Goal: Information Seeking & Learning: Learn about a topic

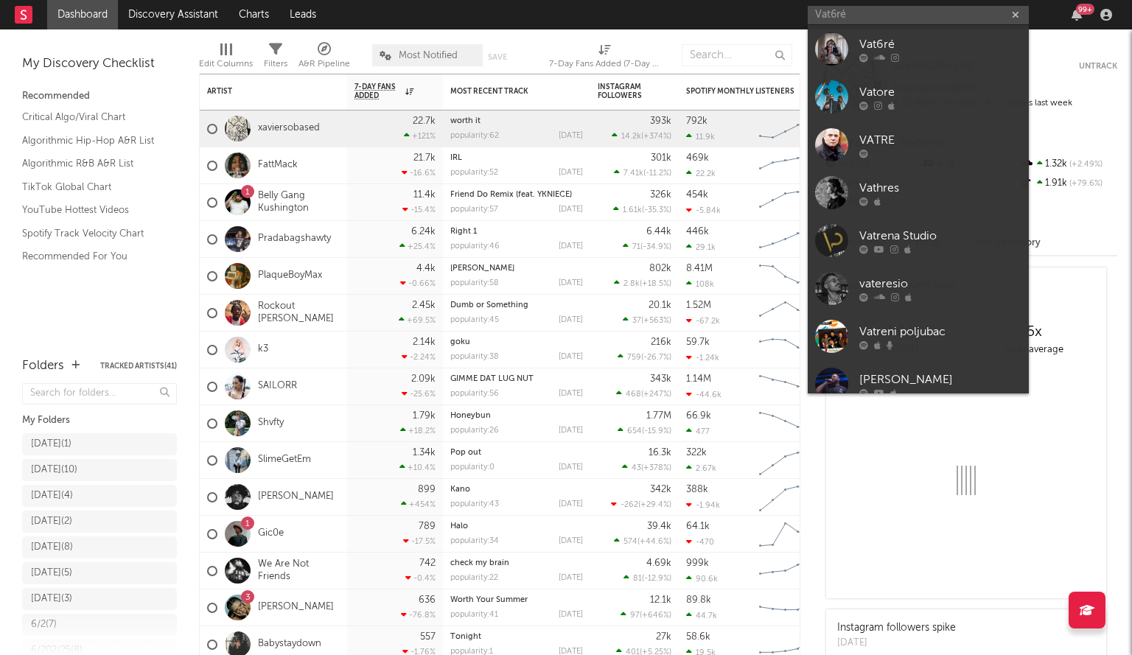
click at [821, 35] on div at bounding box center [831, 48] width 33 height 33
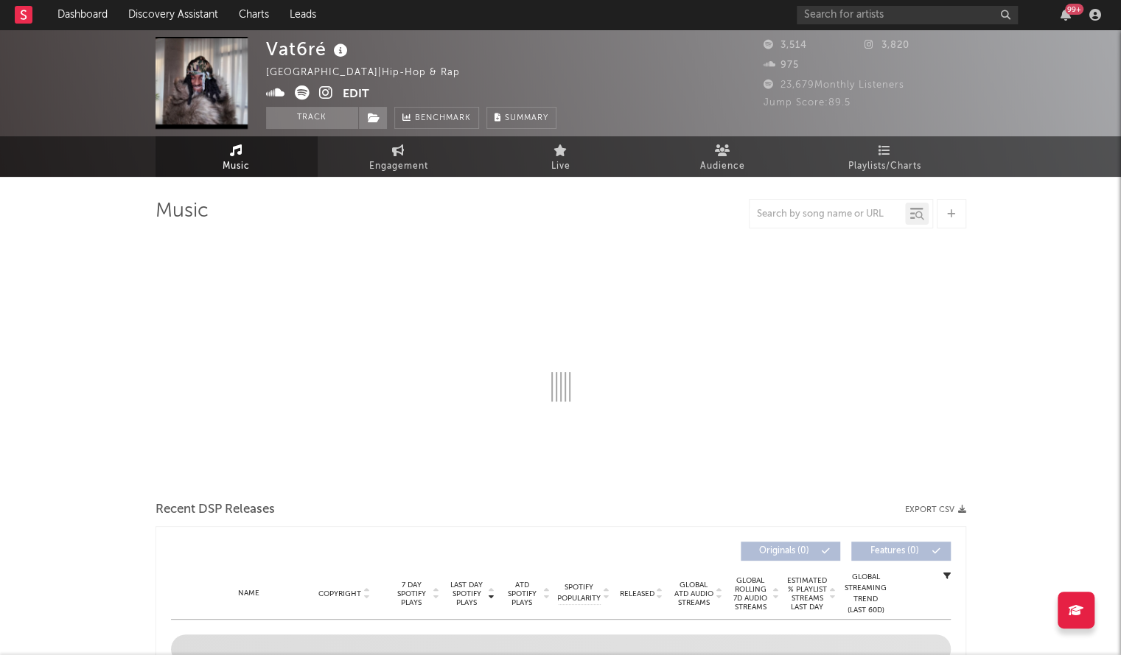
select select "1w"
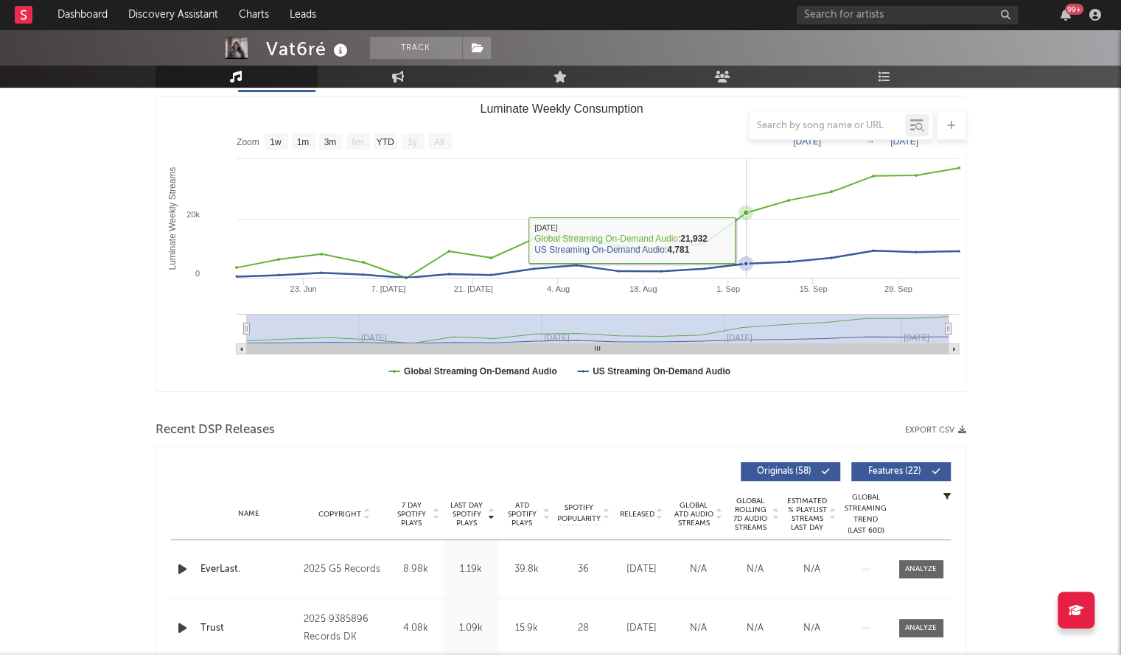
scroll to position [197, 0]
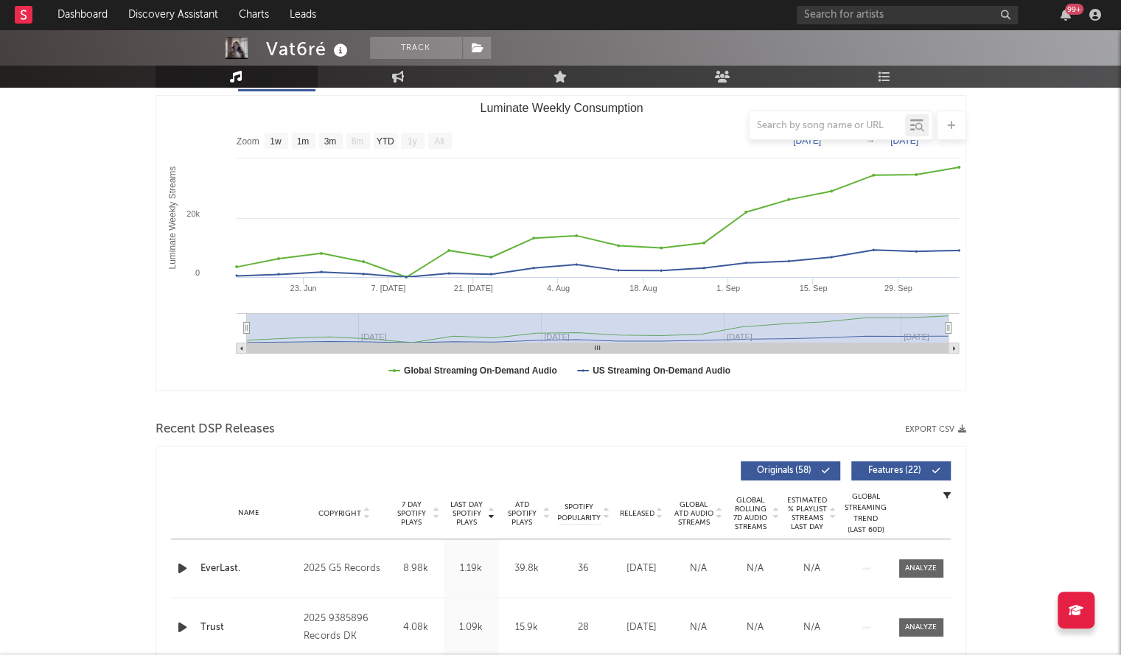
click at [643, 499] on div "Name Copyright Label Album Names Composer Names 7 Day Spotify Plays Last Day Sp…" at bounding box center [561, 514] width 780 height 52
click at [641, 508] on div "Released" at bounding box center [641, 513] width 49 height 11
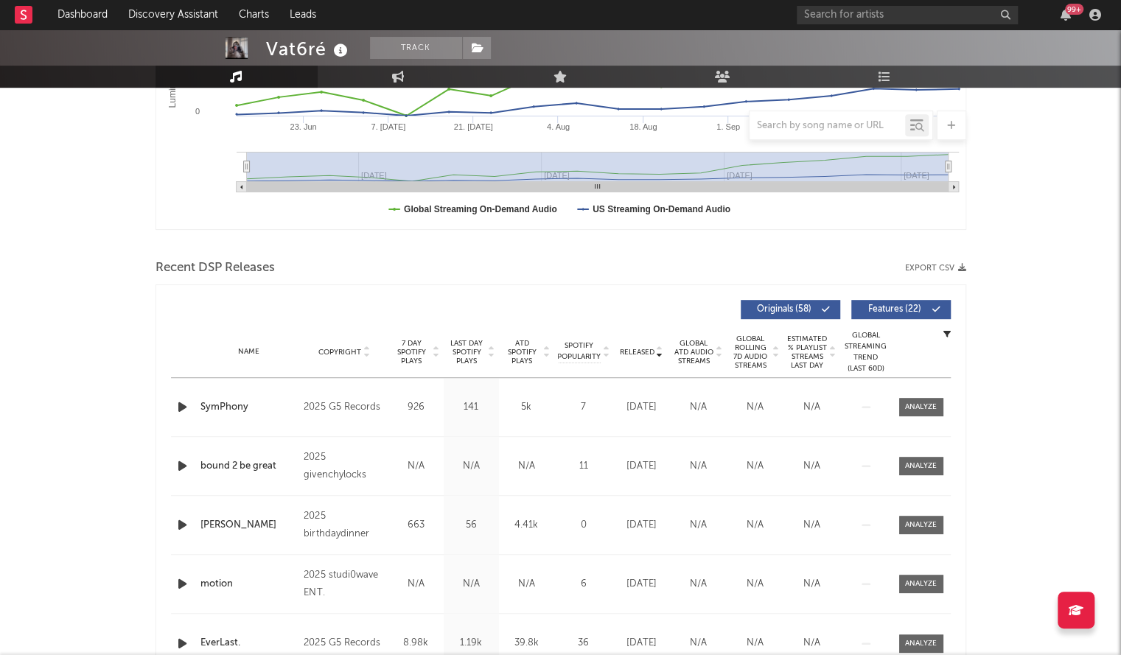
scroll to position [359, 0]
click at [224, 409] on div "SymPhony" at bounding box center [248, 406] width 97 height 15
